Goal: Task Accomplishment & Management: Manage account settings

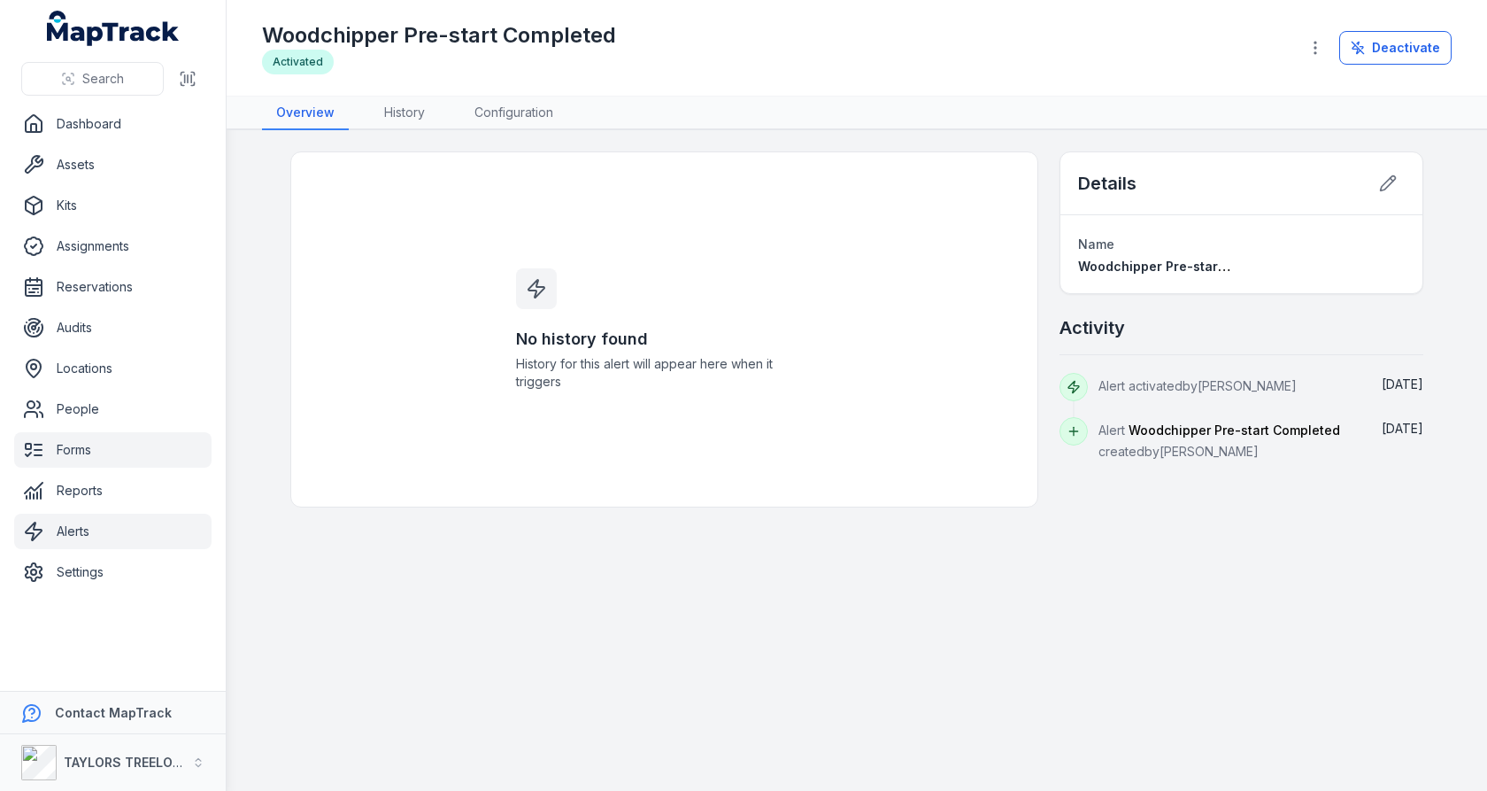
click at [96, 453] on link "Forms" at bounding box center [112, 449] width 197 height 35
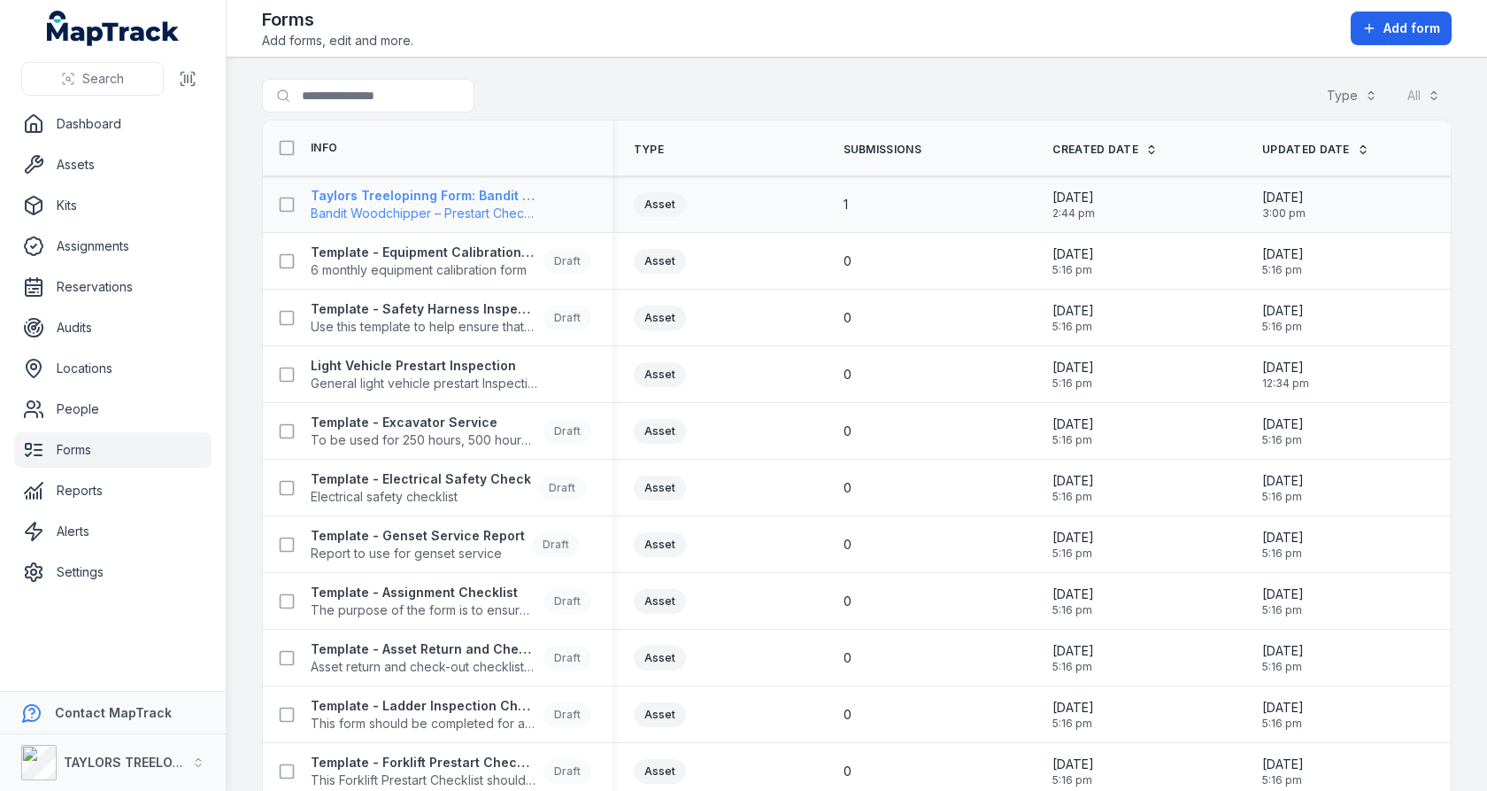
click at [424, 210] on span "Bandit Woodchipper – Prestart Checklist" at bounding box center [424, 214] width 227 height 18
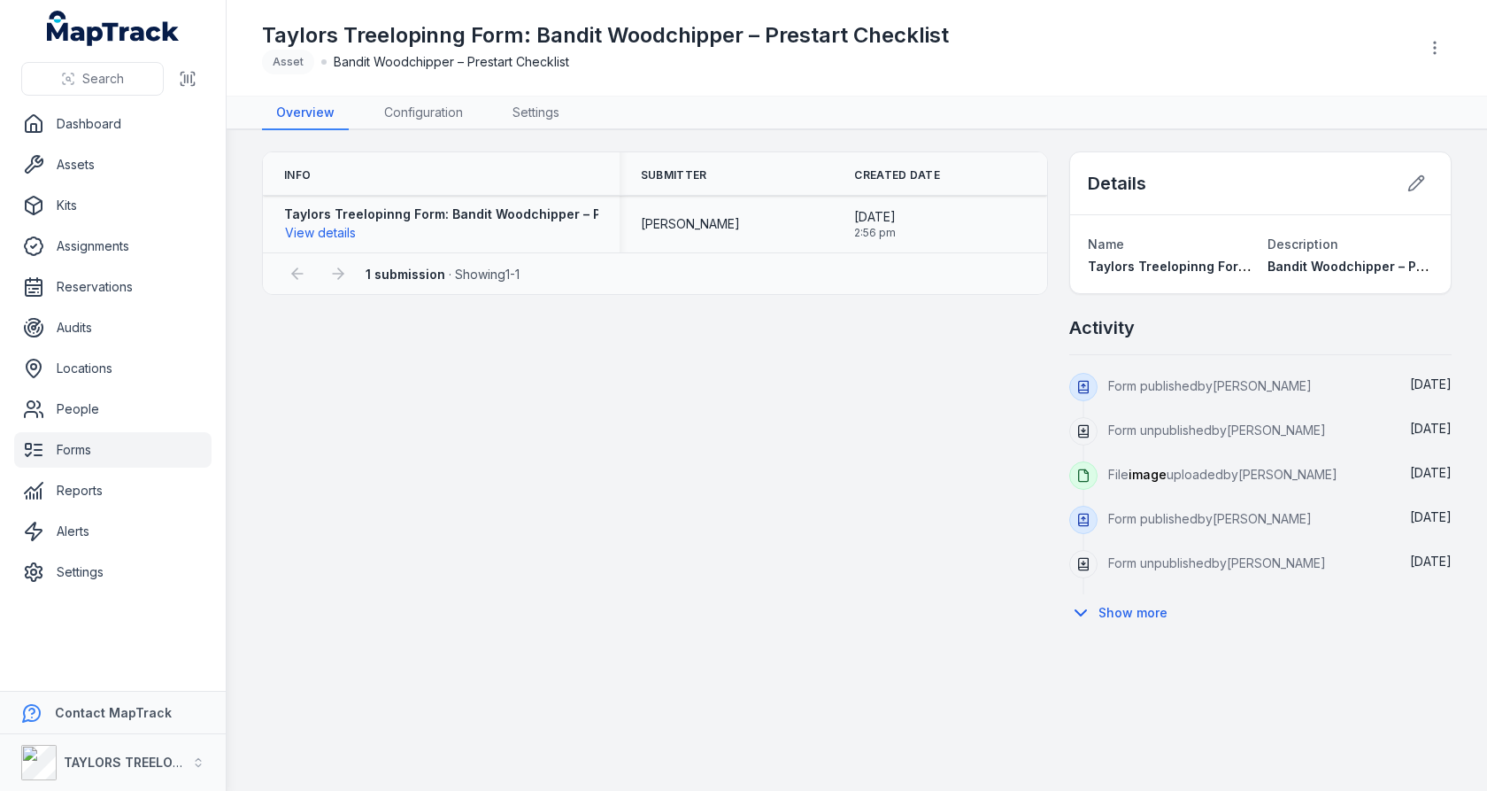
click at [896, 217] on span "[DATE]" at bounding box center [875, 217] width 42 height 18
click at [896, 226] on span "2:56 pm" at bounding box center [875, 233] width 42 height 14
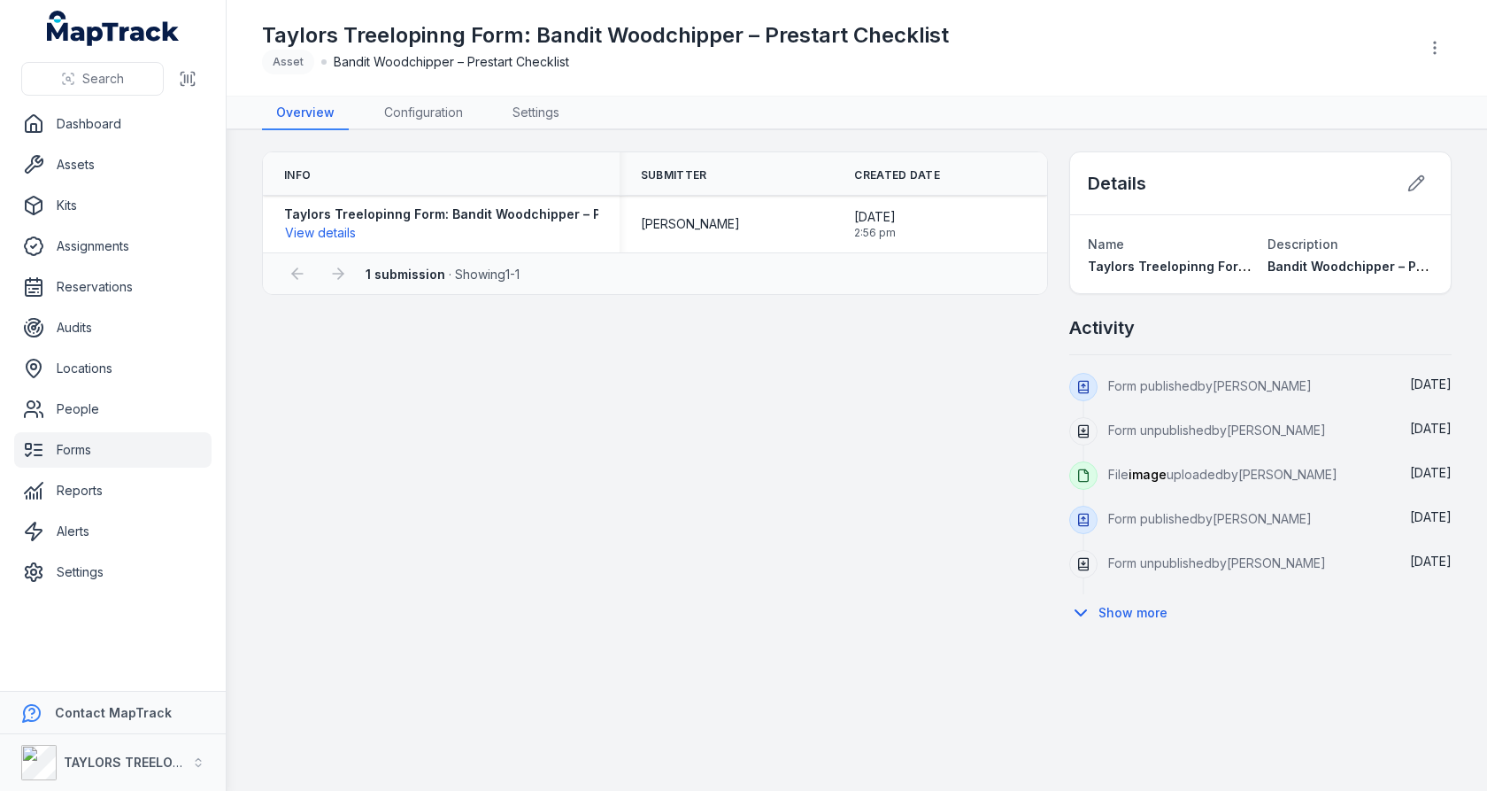
click at [67, 451] on link "Forms" at bounding box center [112, 449] width 197 height 35
click at [583, 416] on div "Info Submitter Created Date Taylors Treelopinng Form: Bandit Woodchipper – Pres…" at bounding box center [857, 391] width 1190 height 480
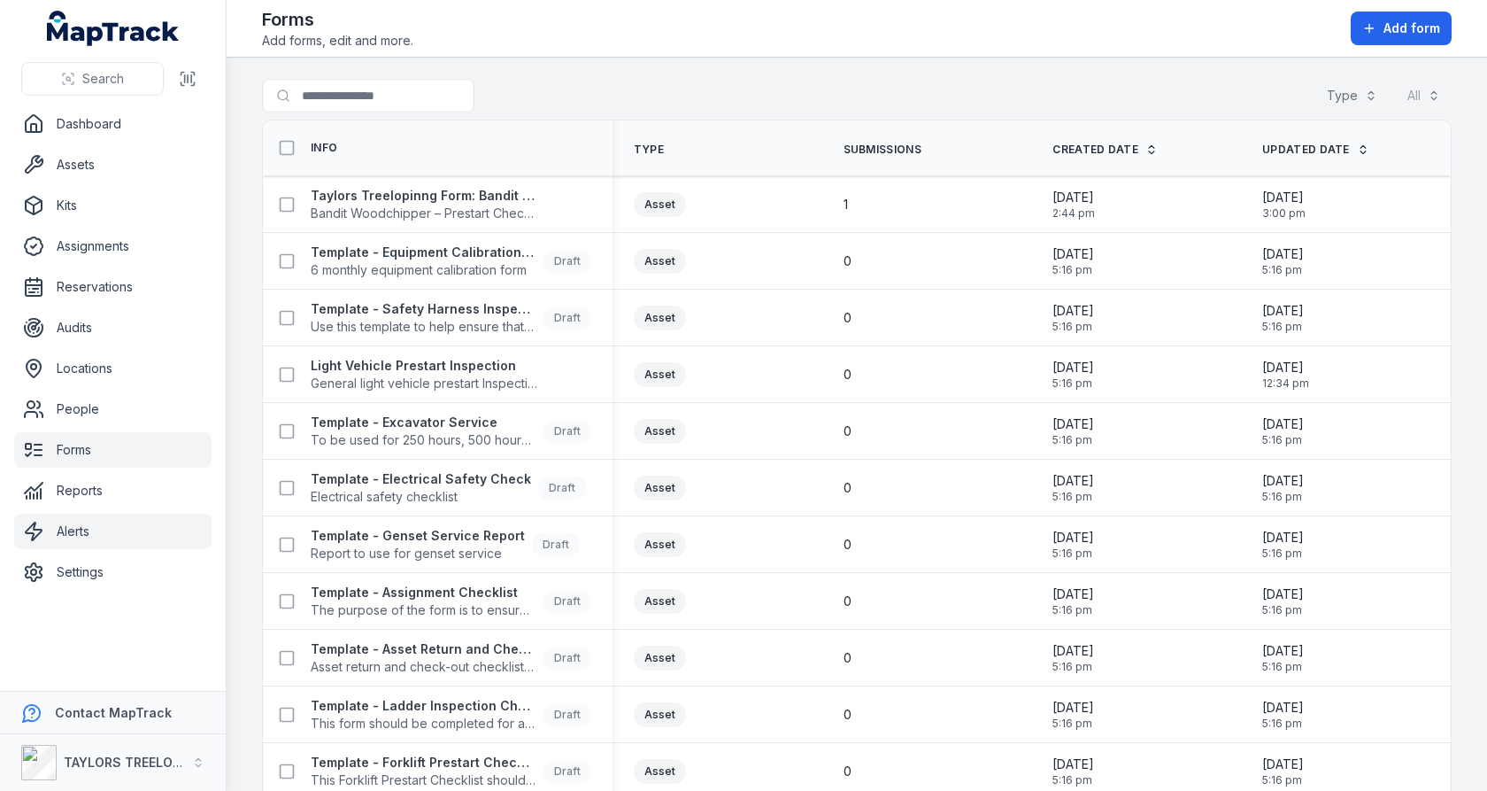
click at [111, 529] on link "Alerts" at bounding box center [112, 530] width 197 height 35
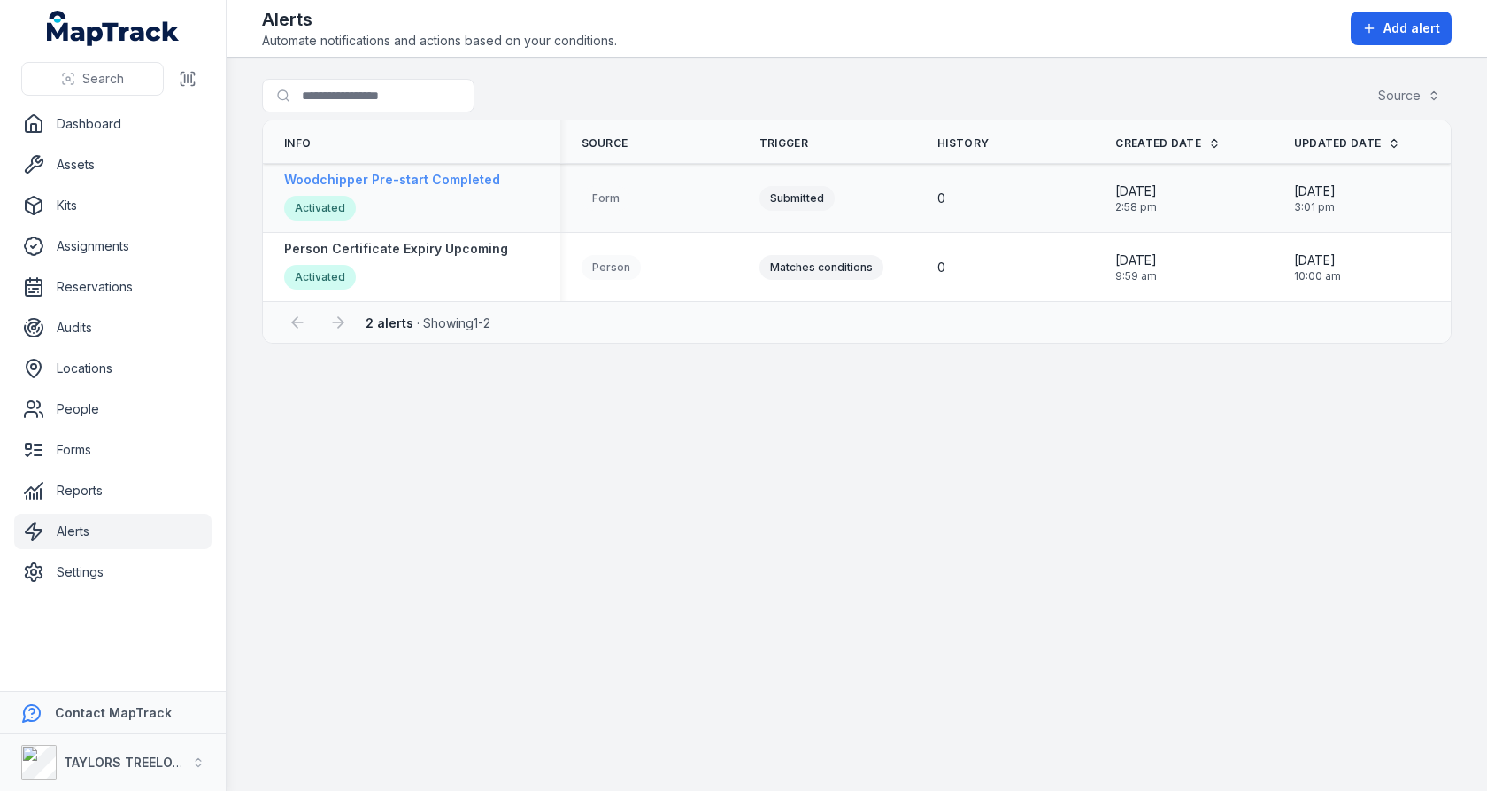
click at [417, 202] on div "Activated" at bounding box center [392, 210] width 216 height 29
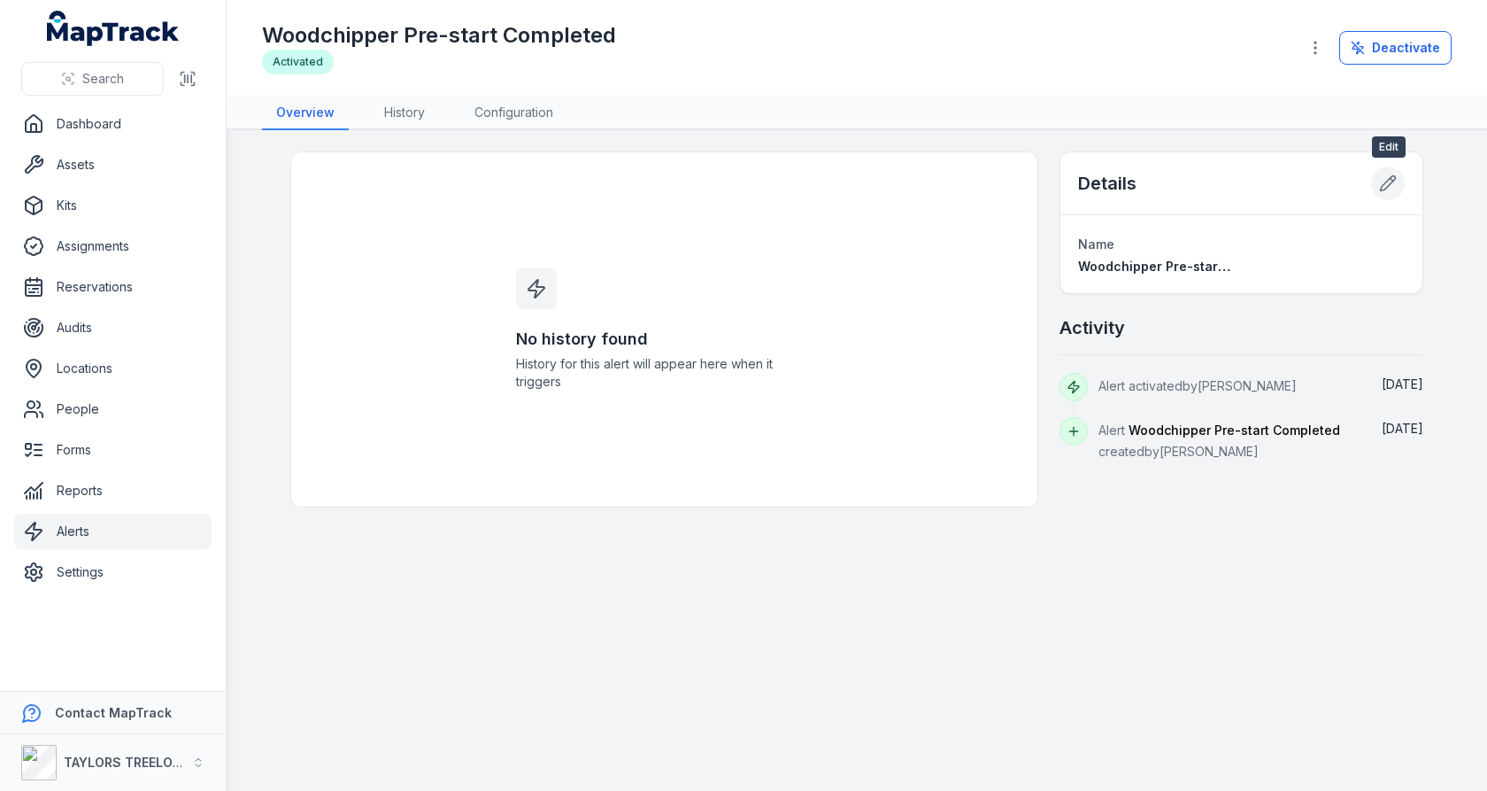
click at [1391, 178] on icon at bounding box center [1391, 179] width 3 height 3
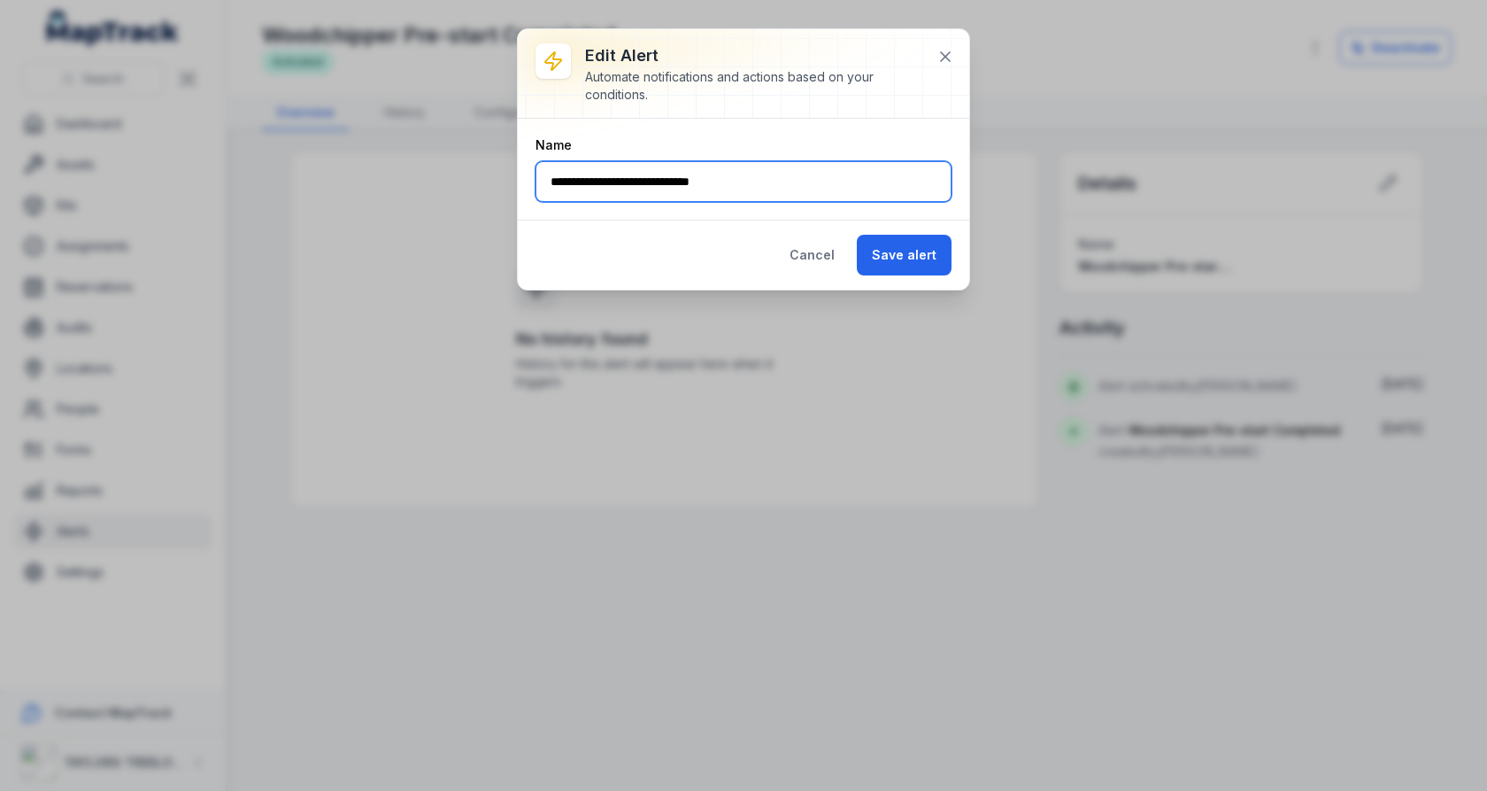
drag, startPoint x: 692, startPoint y: 181, endPoint x: 1051, endPoint y: 181, distance: 358.6
click at [1051, 181] on div "**********" at bounding box center [743, 395] width 1487 height 791
type input "**********"
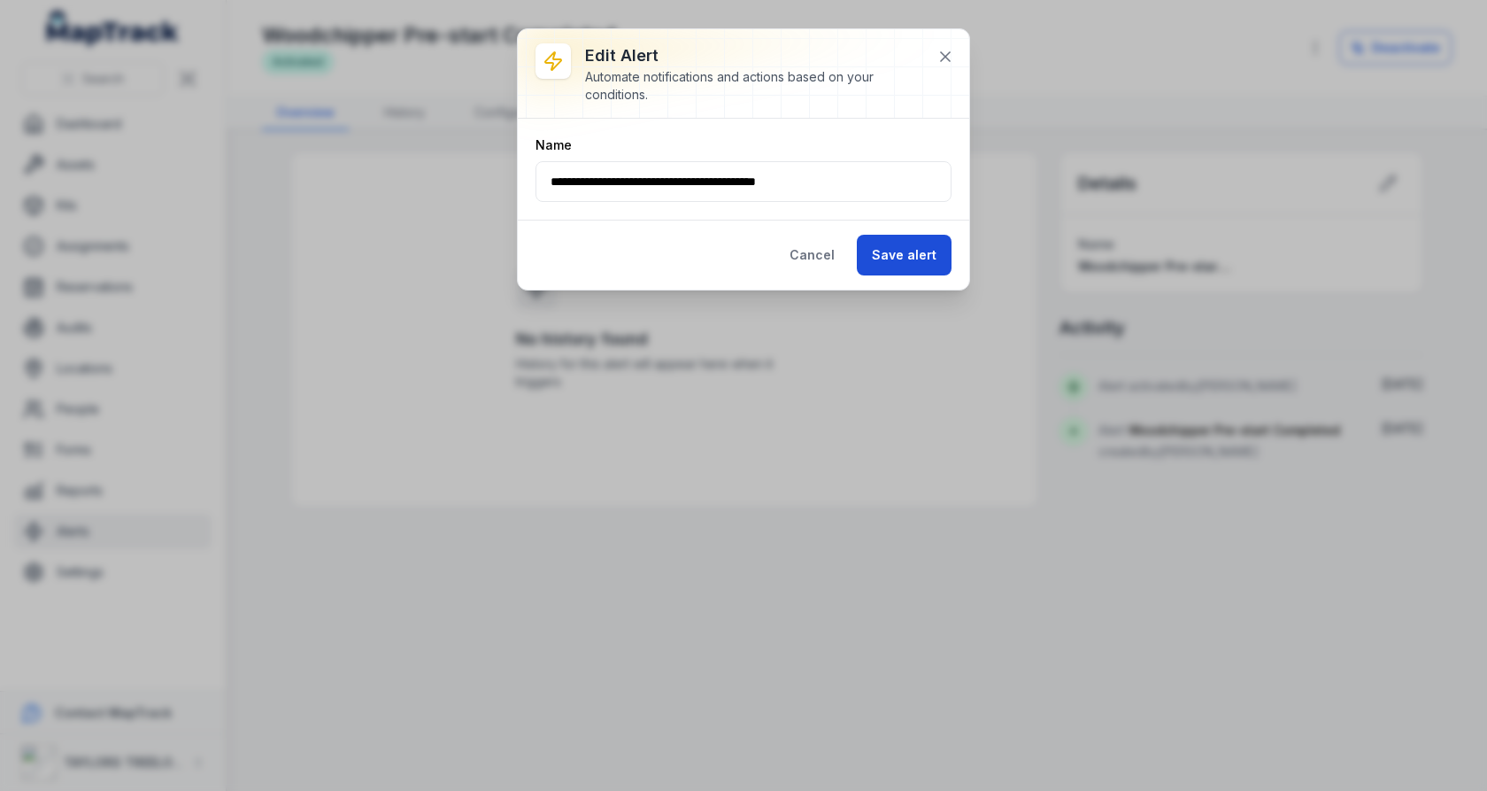
click at [918, 258] on button "Save alert" at bounding box center [904, 255] width 95 height 41
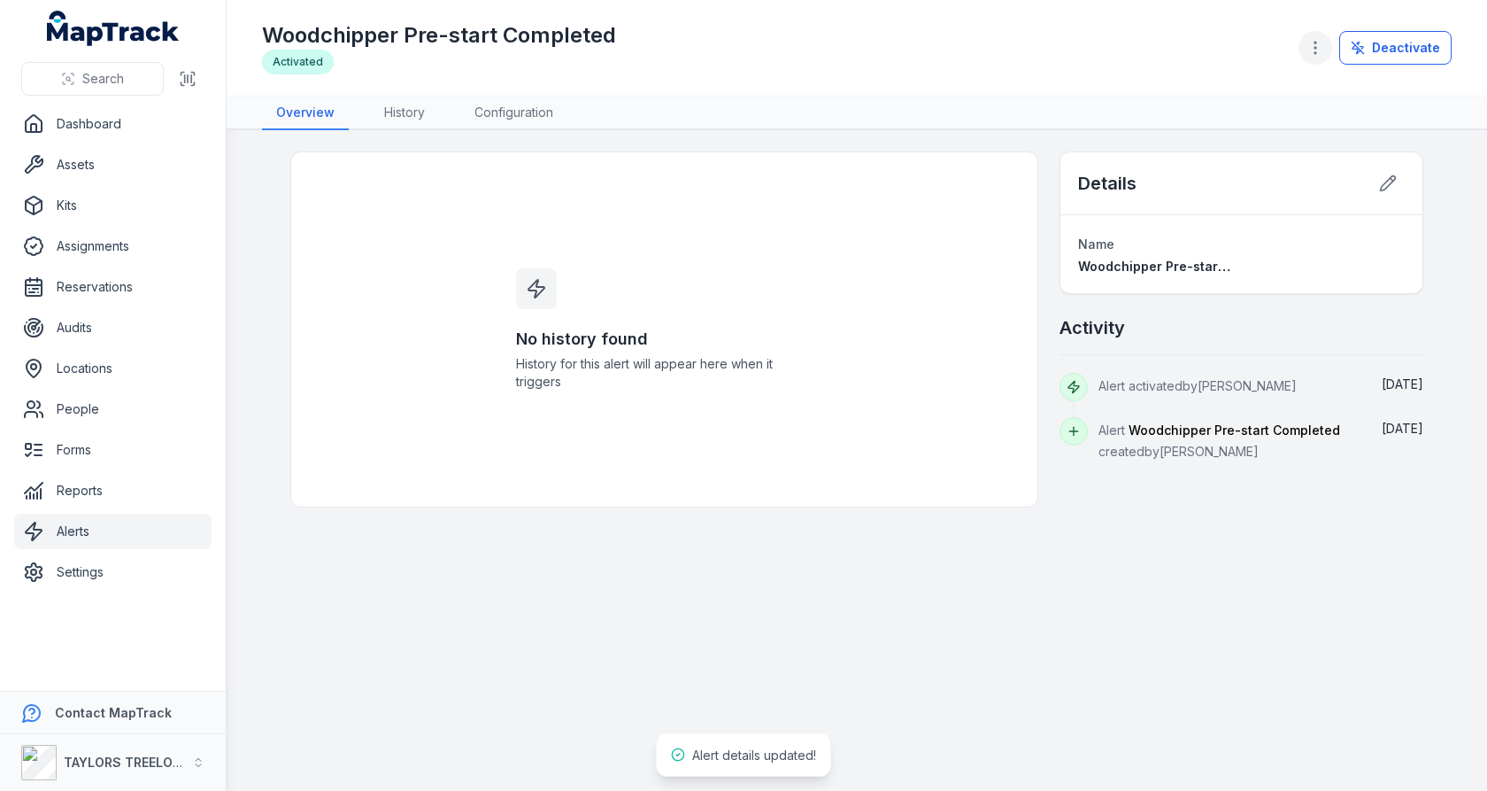
click at [1324, 50] on icon "button" at bounding box center [1316, 48] width 18 height 18
